Goal: Task Accomplishment & Management: Use online tool/utility

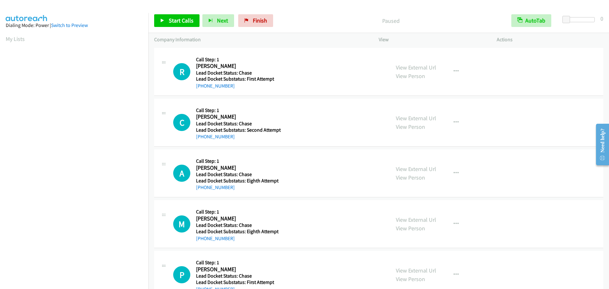
scroll to position [67, 0]
click at [174, 23] on span "Start Calls" at bounding box center [181, 20] width 25 height 7
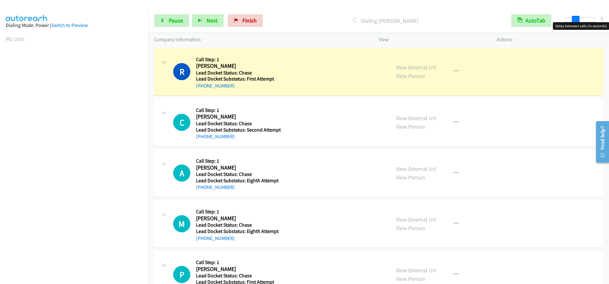
drag, startPoint x: 568, startPoint y: 21, endPoint x: 578, endPoint y: 23, distance: 10.2
click at [578, 23] on body "Start Calls Pause Next Finish Dialing [PERSON_NAME] AutoTab AutoTab 5 Company I…" at bounding box center [304, 15] width 609 height 30
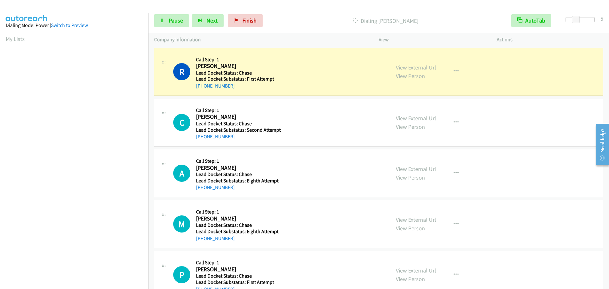
scroll to position [67, 0]
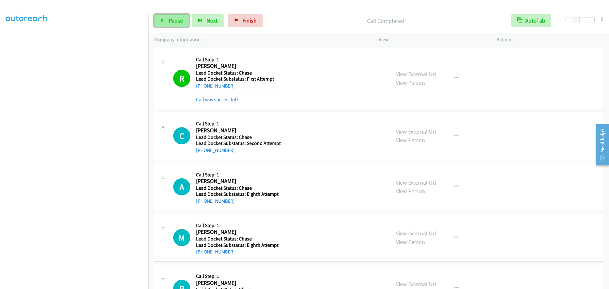
click at [173, 24] on link "Pause" at bounding box center [171, 20] width 35 height 13
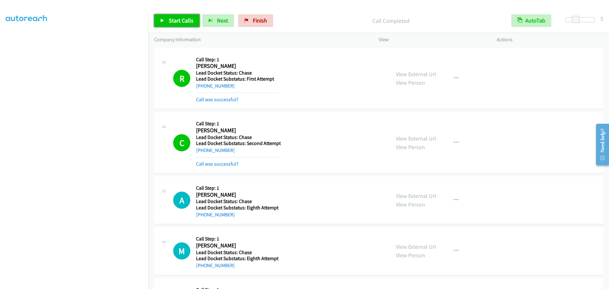
click at [160, 20] on icon at bounding box center [162, 21] width 4 height 4
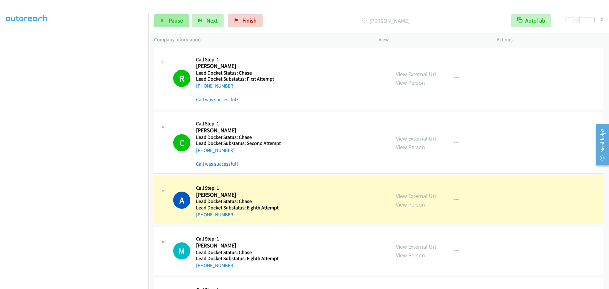
click at [178, 19] on span "Pause" at bounding box center [176, 20] width 14 height 7
